Goal: Information Seeking & Learning: Learn about a topic

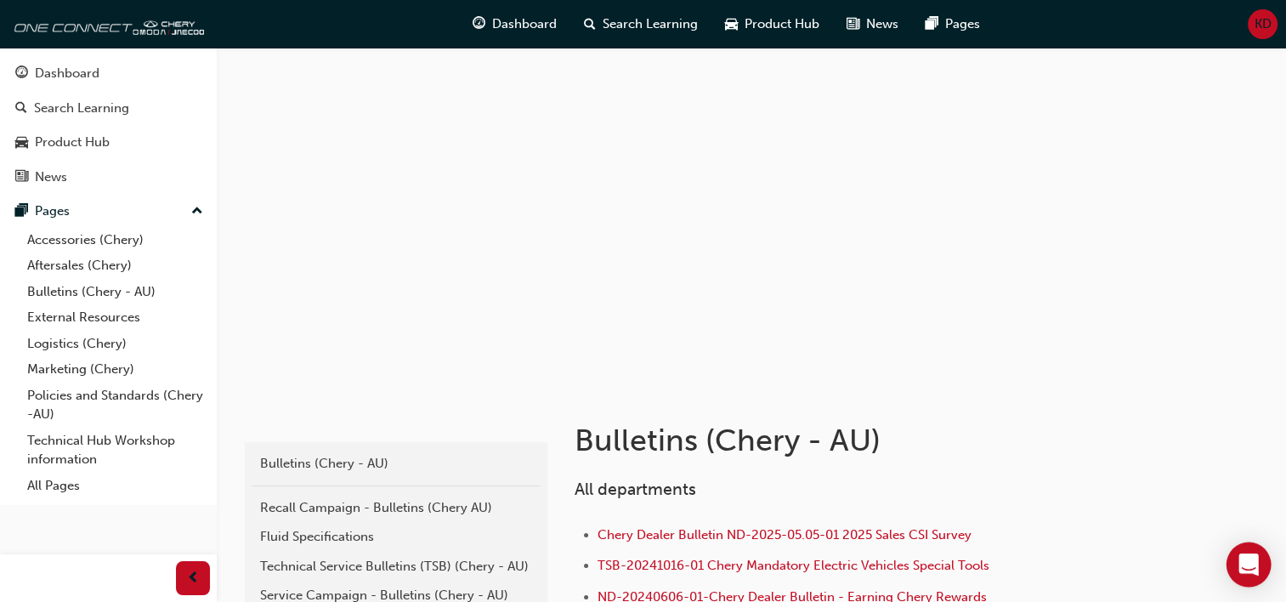
click at [1251, 562] on icon "Open Intercom Messenger" at bounding box center [1248, 564] width 20 height 22
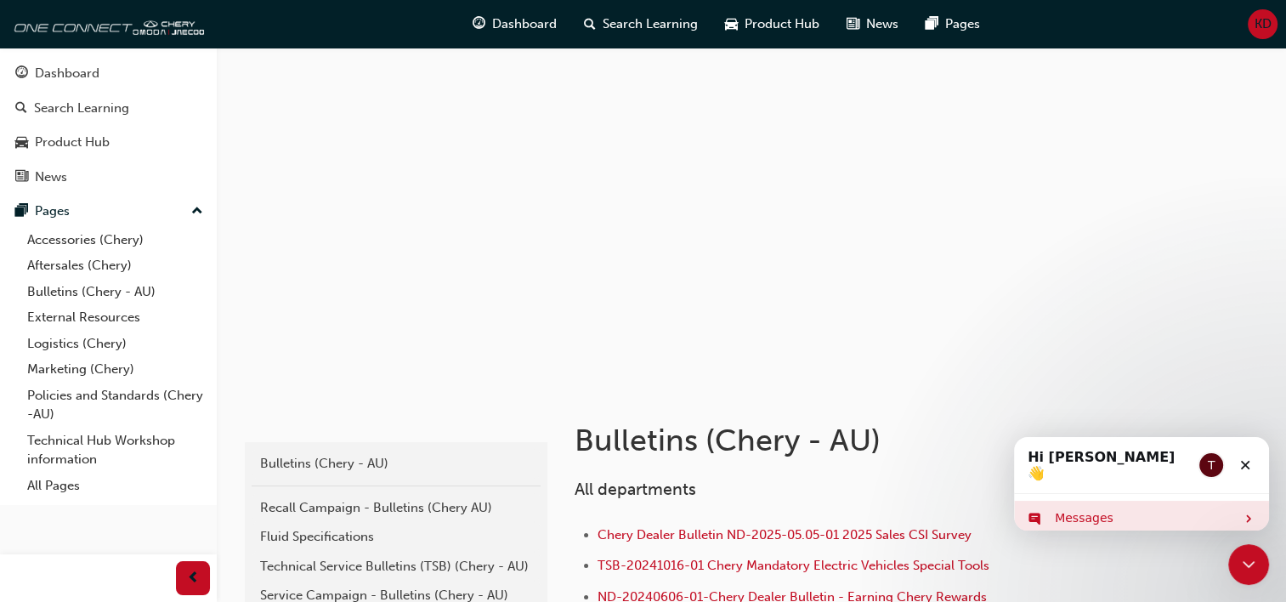
click at [1126, 509] on div "Messages" at bounding box center [1145, 518] width 180 height 18
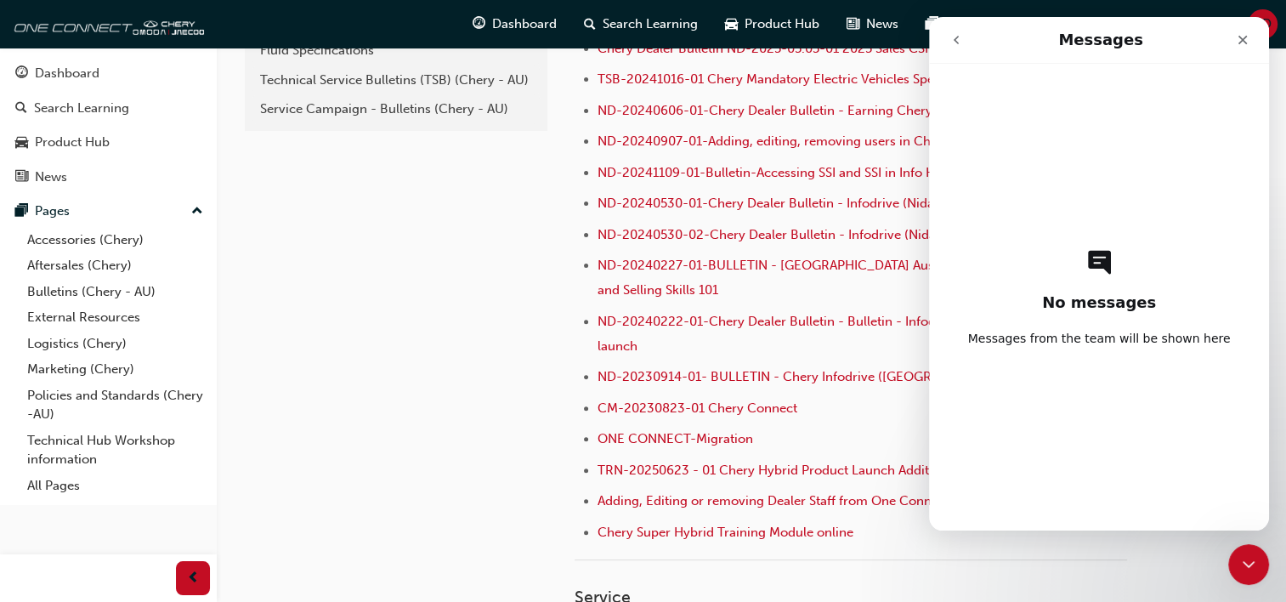
scroll to position [488, 0]
click at [957, 39] on icon "go back" at bounding box center [956, 40] width 14 height 14
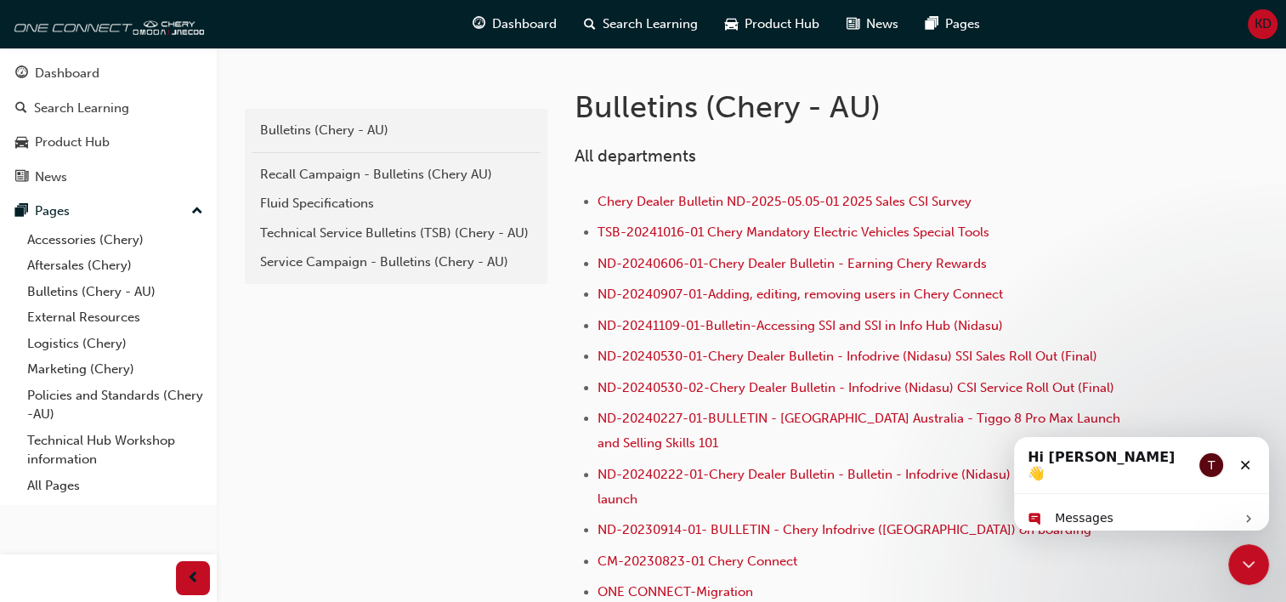
scroll to position [0, 0]
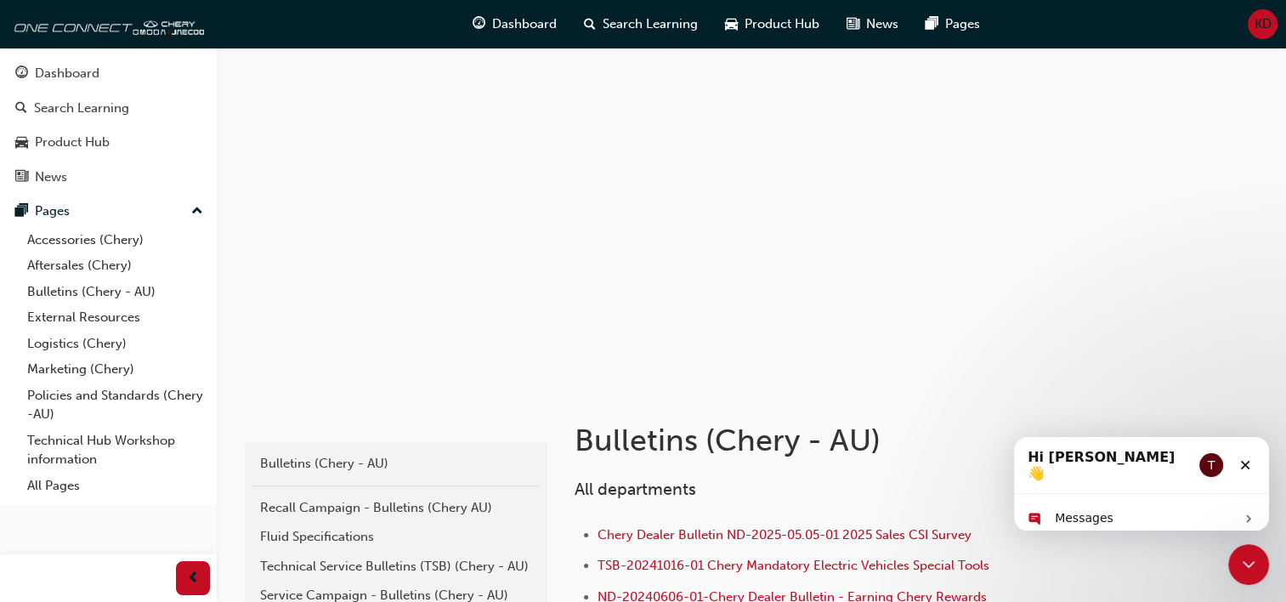
click at [1050, 254] on div at bounding box center [751, 218] width 1020 height 340
click at [1246, 556] on icon "Close Intercom Messenger" at bounding box center [1246, 562] width 20 height 20
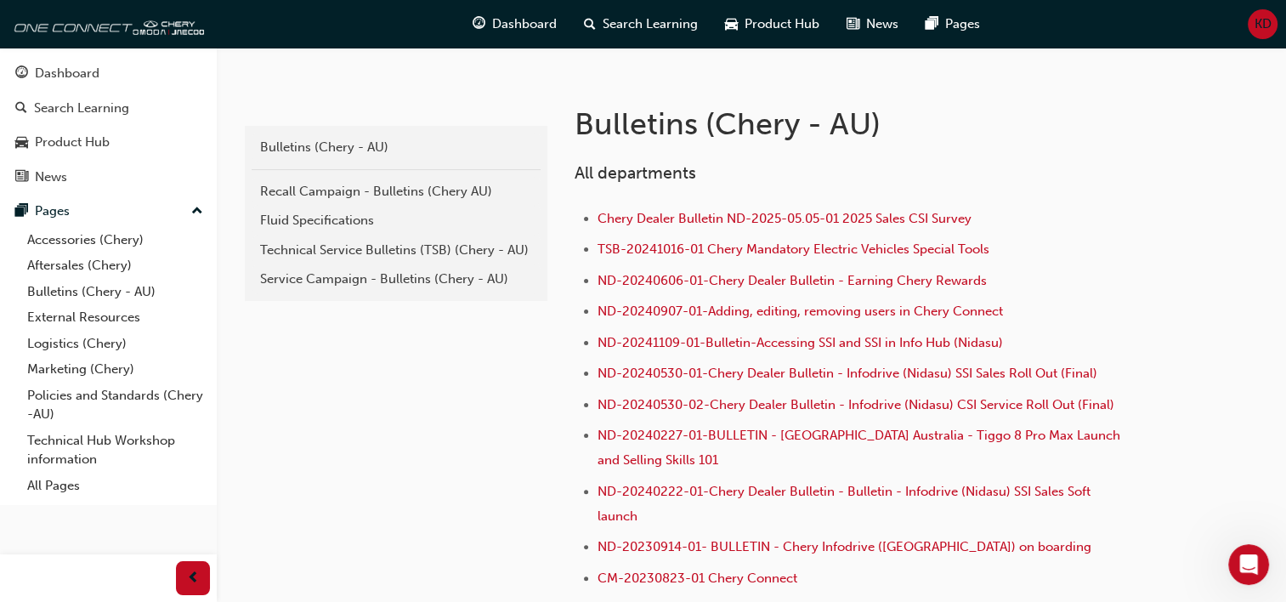
scroll to position [319, 0]
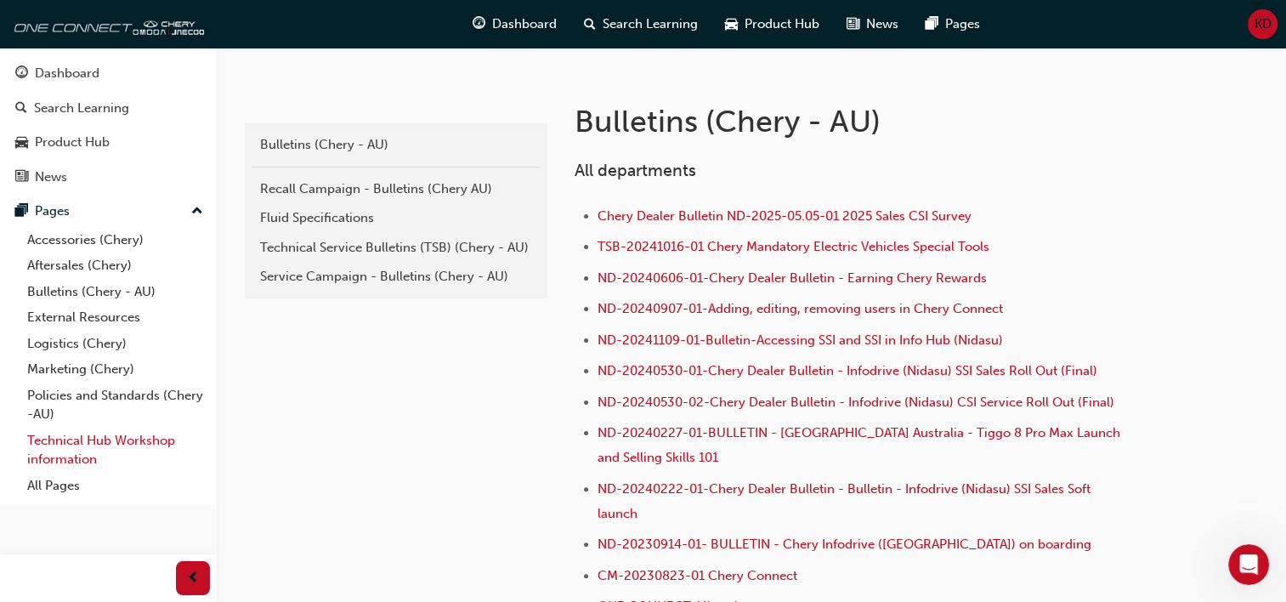
click at [112, 443] on link "Technical Hub Workshop information" at bounding box center [115, 449] width 190 height 45
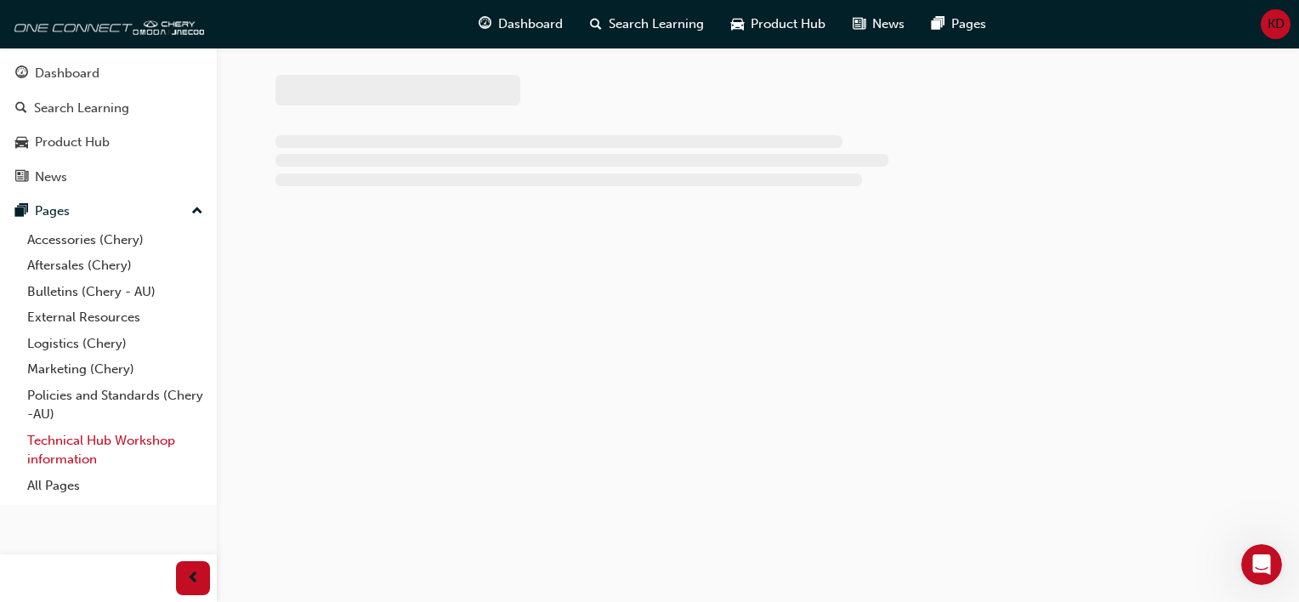
click at [112, 443] on link "Technical Hub Workshop information" at bounding box center [115, 449] width 190 height 45
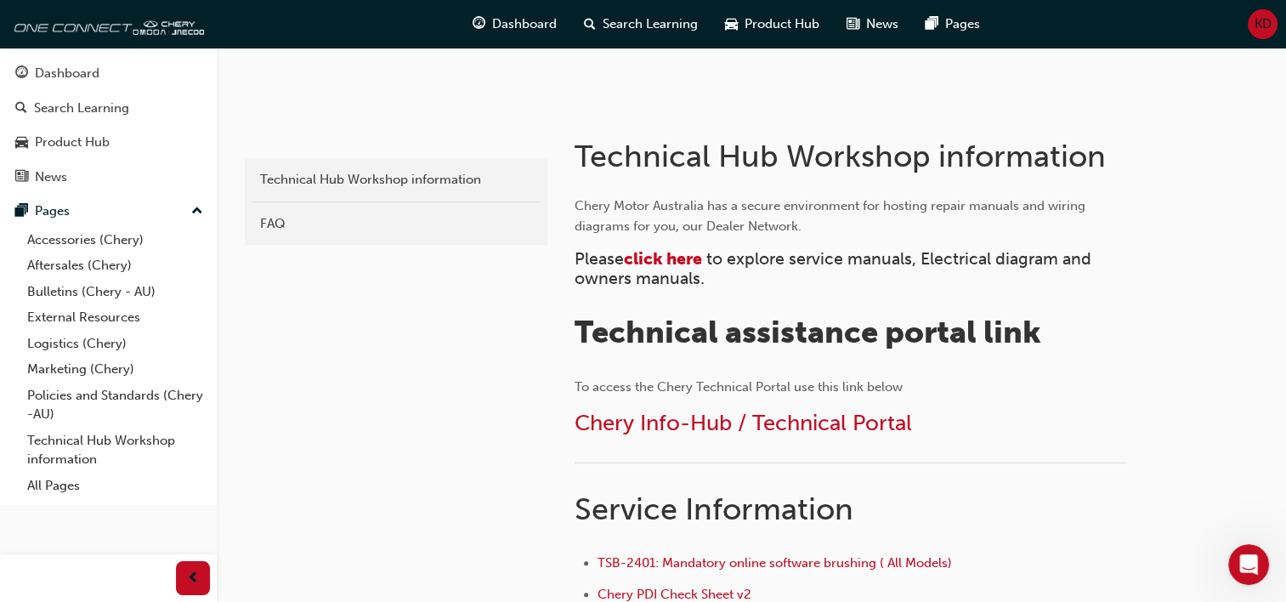
scroll to position [258, 0]
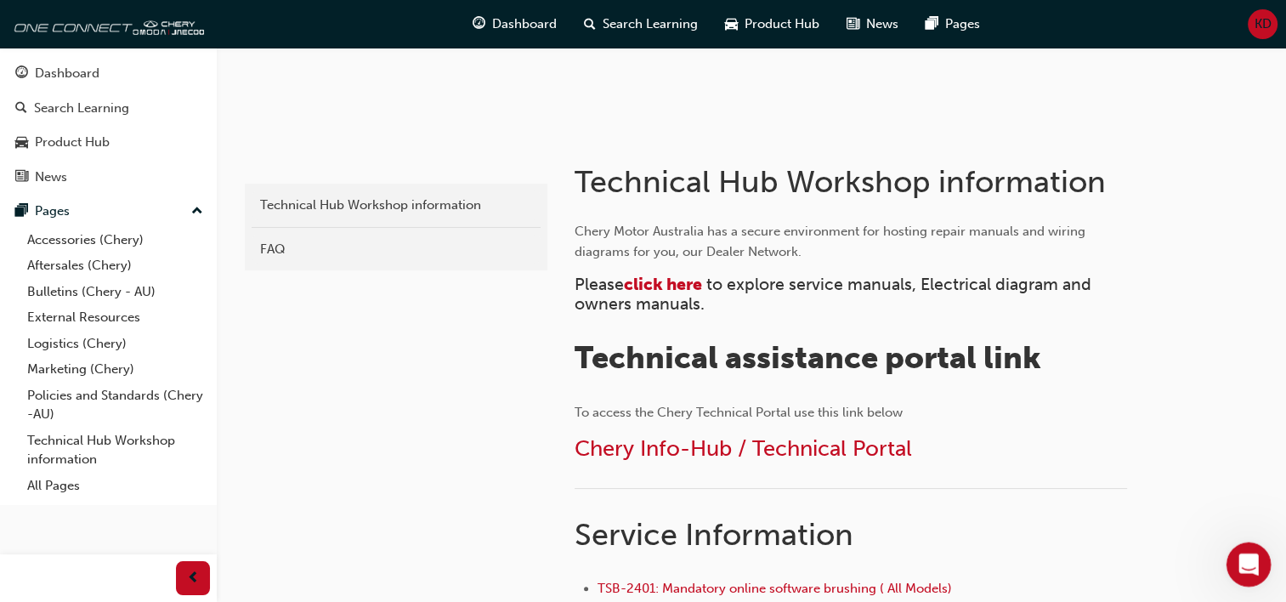
click at [1239, 558] on icon "Open Intercom Messenger" at bounding box center [1246, 562] width 28 height 28
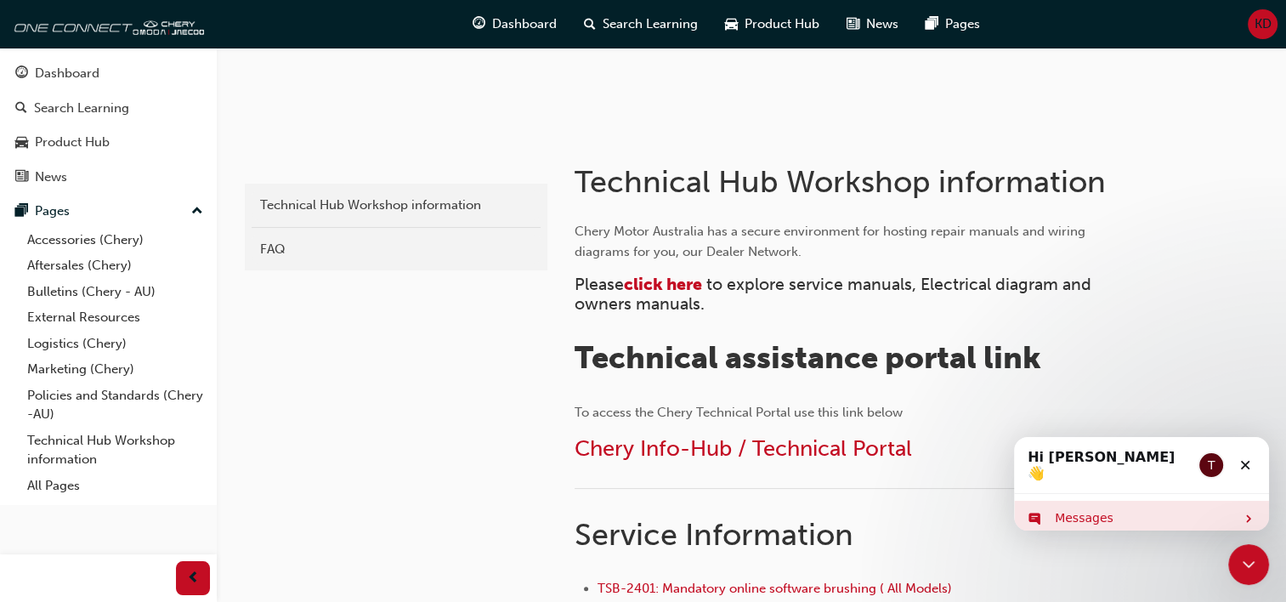
click at [1150, 516] on div "Messages" at bounding box center [1141, 518] width 255 height 35
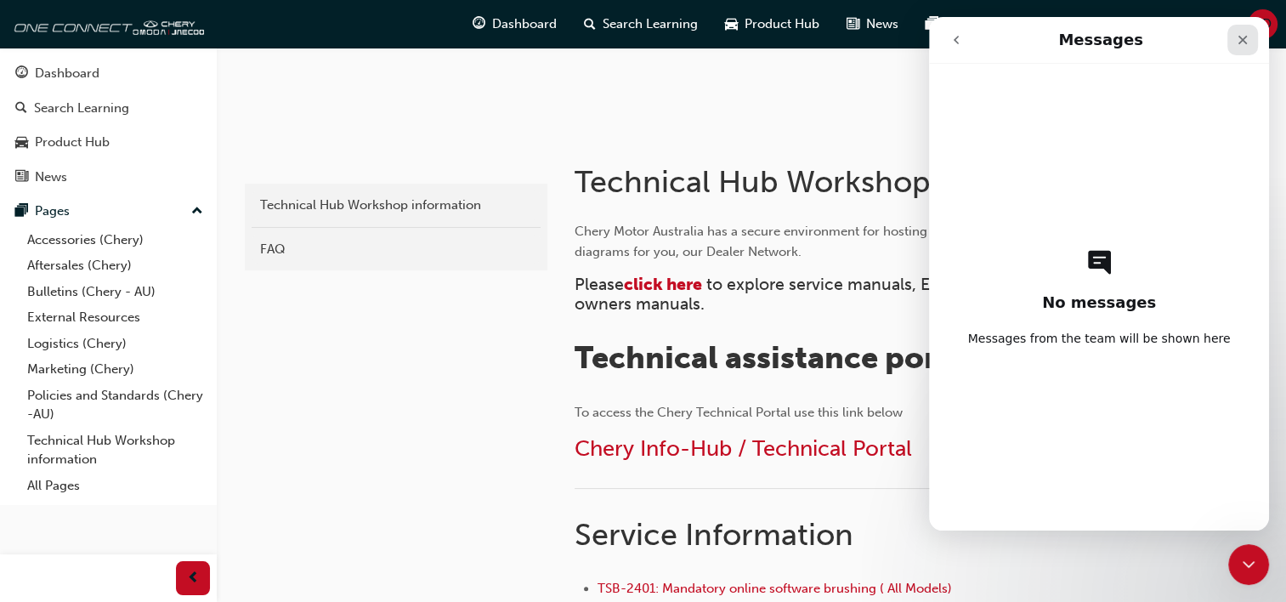
click at [1247, 48] on div "Close" at bounding box center [1242, 40] width 31 height 31
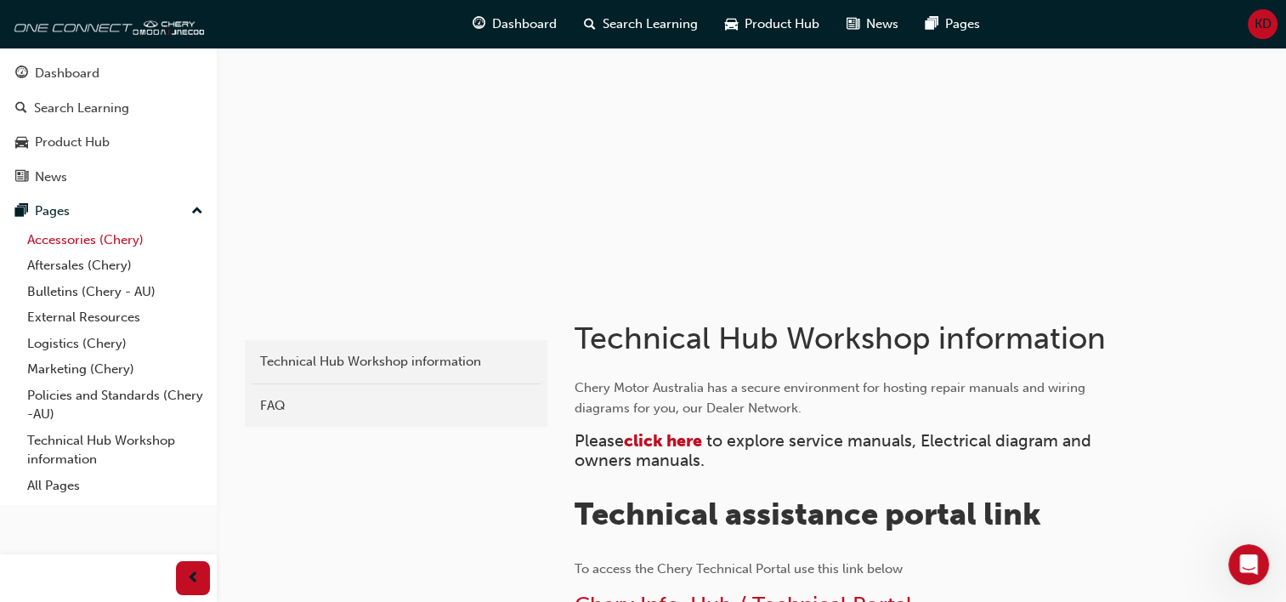
scroll to position [0, 0]
